Goal: Task Accomplishment & Management: Manage account settings

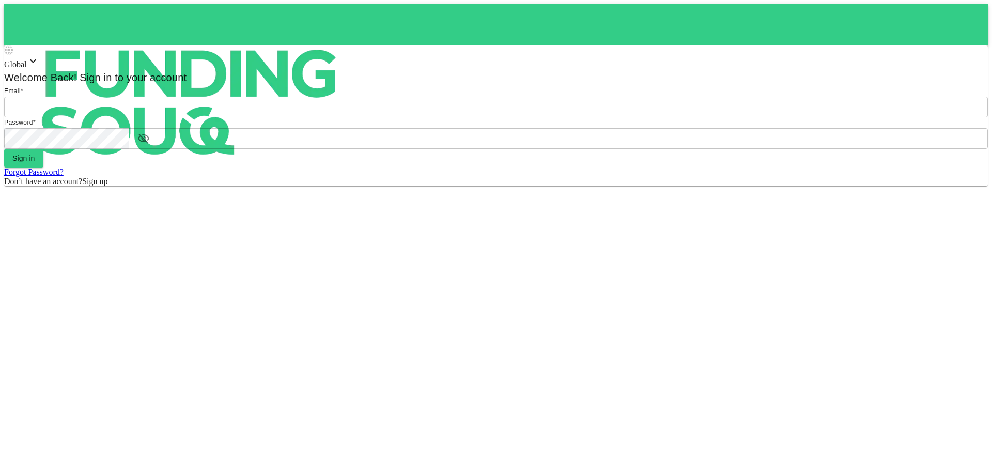
type input "[EMAIL_ADDRESS][DOMAIN_NAME]"
click at [43, 167] on button "Sign in" at bounding box center [23, 158] width 39 height 19
